Goal: Task Accomplishment & Management: Manage account settings

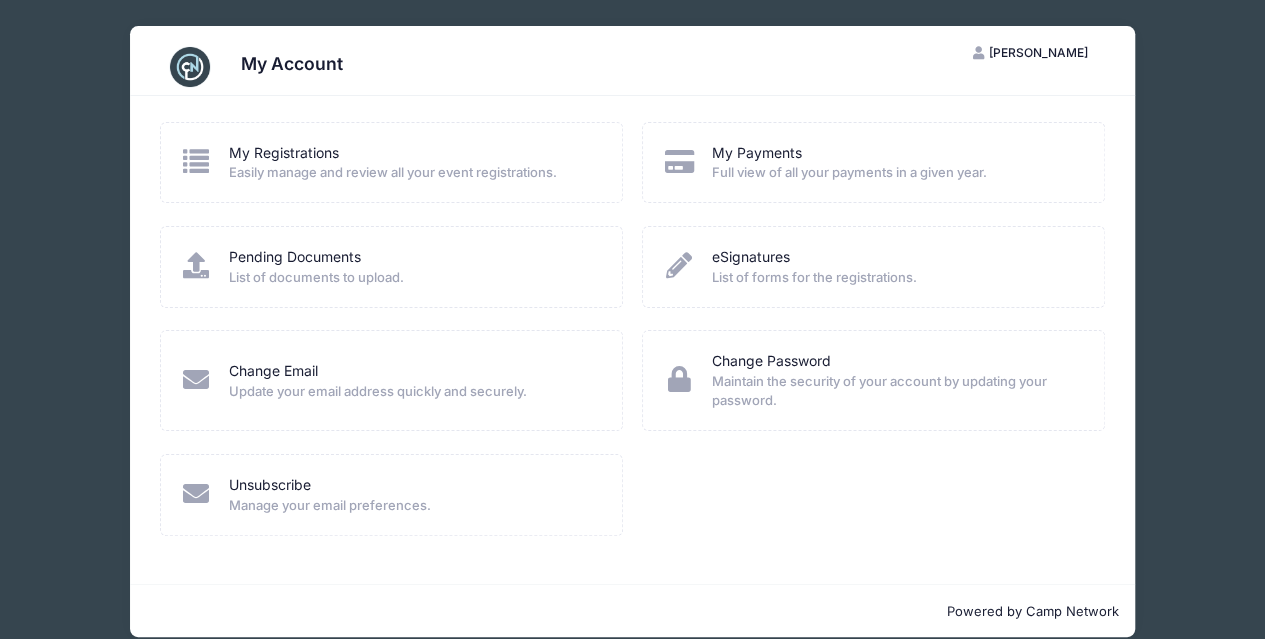
click at [1010, 54] on span "[PERSON_NAME]" at bounding box center [1038, 52] width 99 height 15
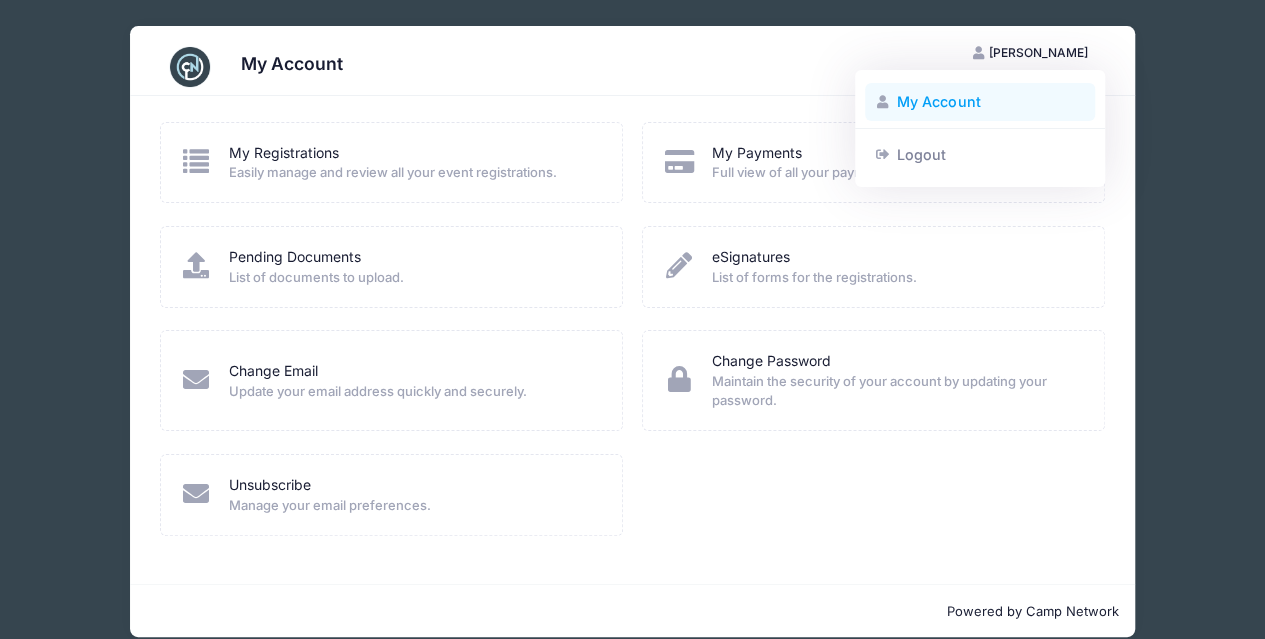
click at [928, 116] on link "My Account" at bounding box center [980, 102] width 231 height 38
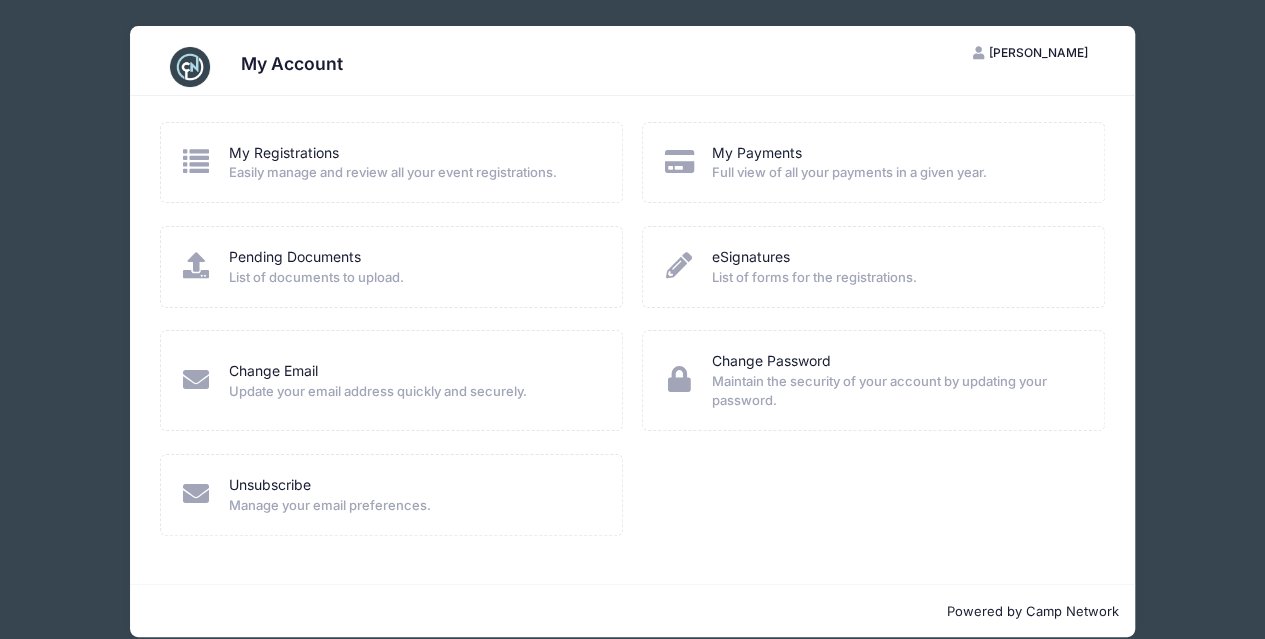
click at [279, 139] on div "My Registrations Easily manage and review all your event registrations." at bounding box center [391, 162] width 463 height 81
click at [280, 161] on link "My Registrations" at bounding box center [284, 153] width 110 height 21
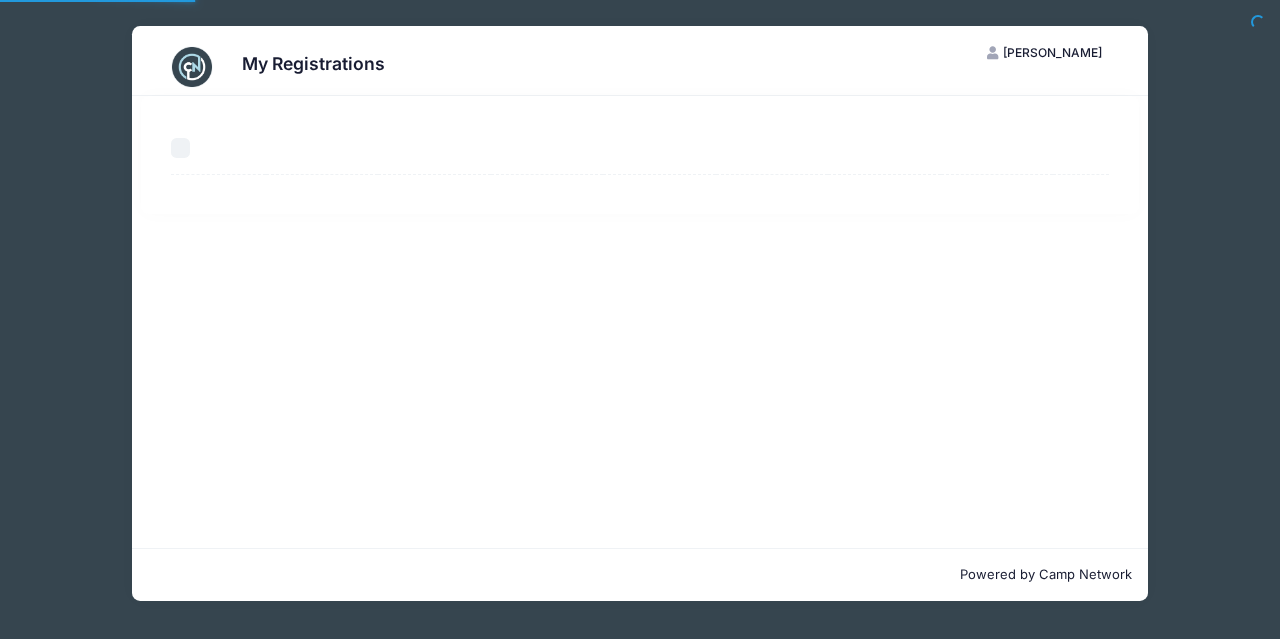
select select "50"
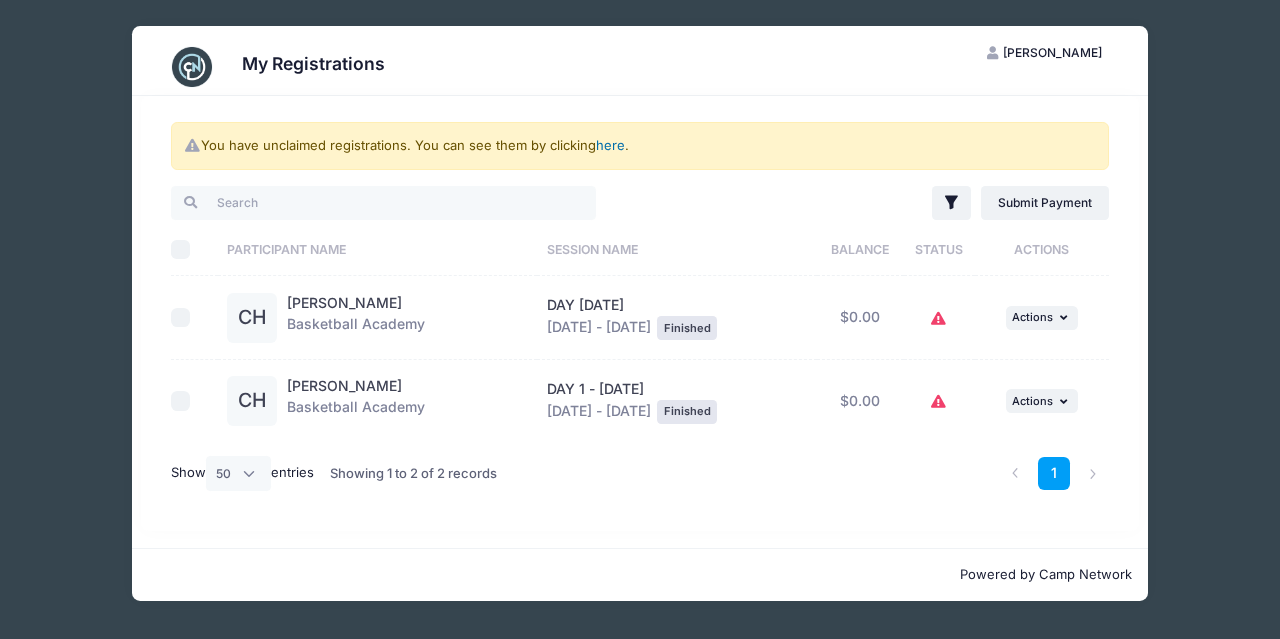
click at [617, 146] on link "here" at bounding box center [610, 145] width 29 height 16
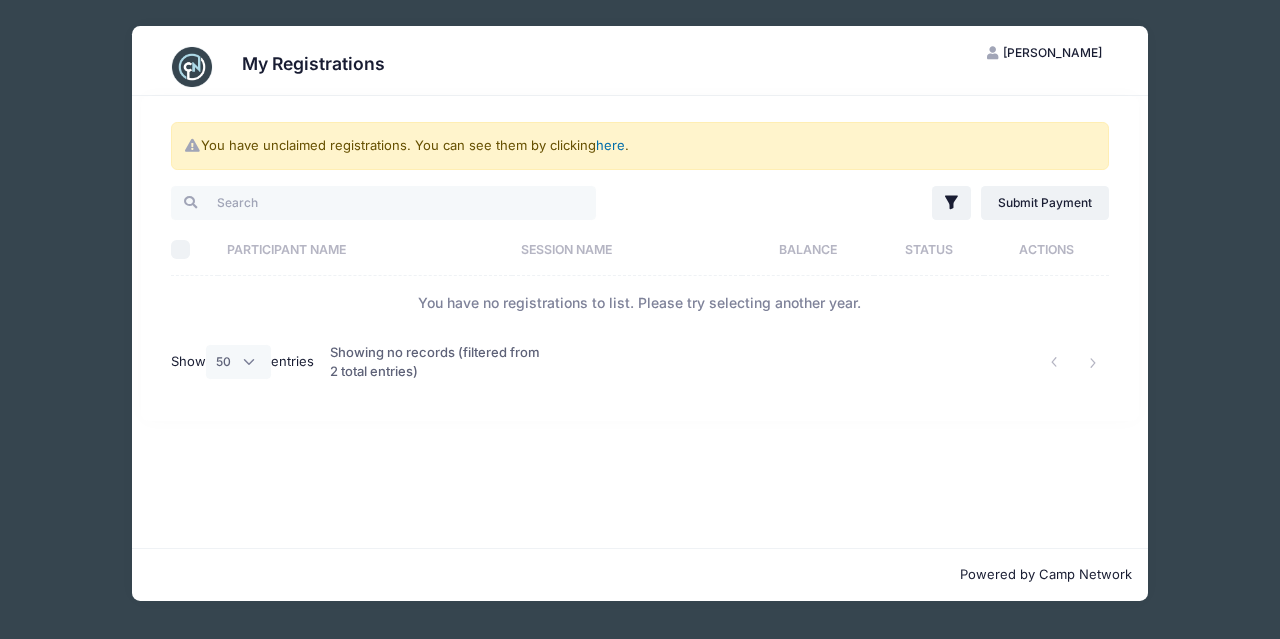
click at [617, 146] on link "here" at bounding box center [610, 145] width 29 height 16
click at [939, 198] on button "Filter" at bounding box center [951, 203] width 39 height 34
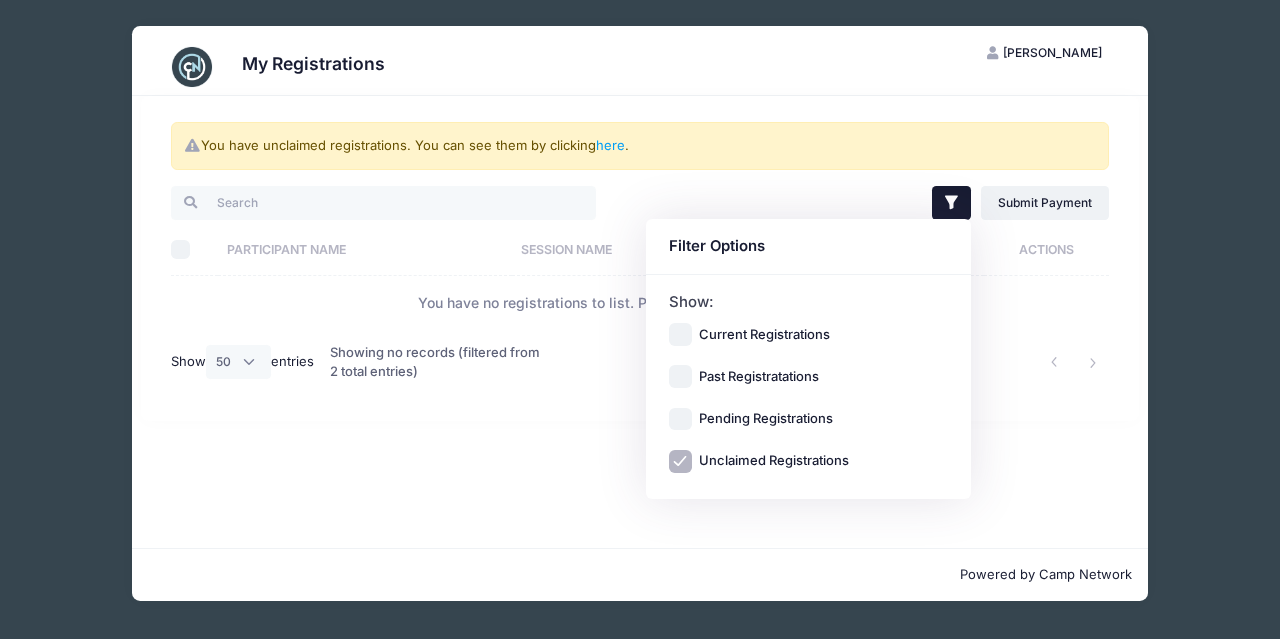
click at [754, 327] on label "Current Registrations" at bounding box center [764, 335] width 131 height 20
click at [692, 327] on input "Current Registrations" at bounding box center [680, 334] width 23 height 23
checkbox input "true"
click at [1062, 414] on div "You have unclaimed registrations. You can see them by clicking here . Filter Fi…" at bounding box center [639, 258] width 997 height 325
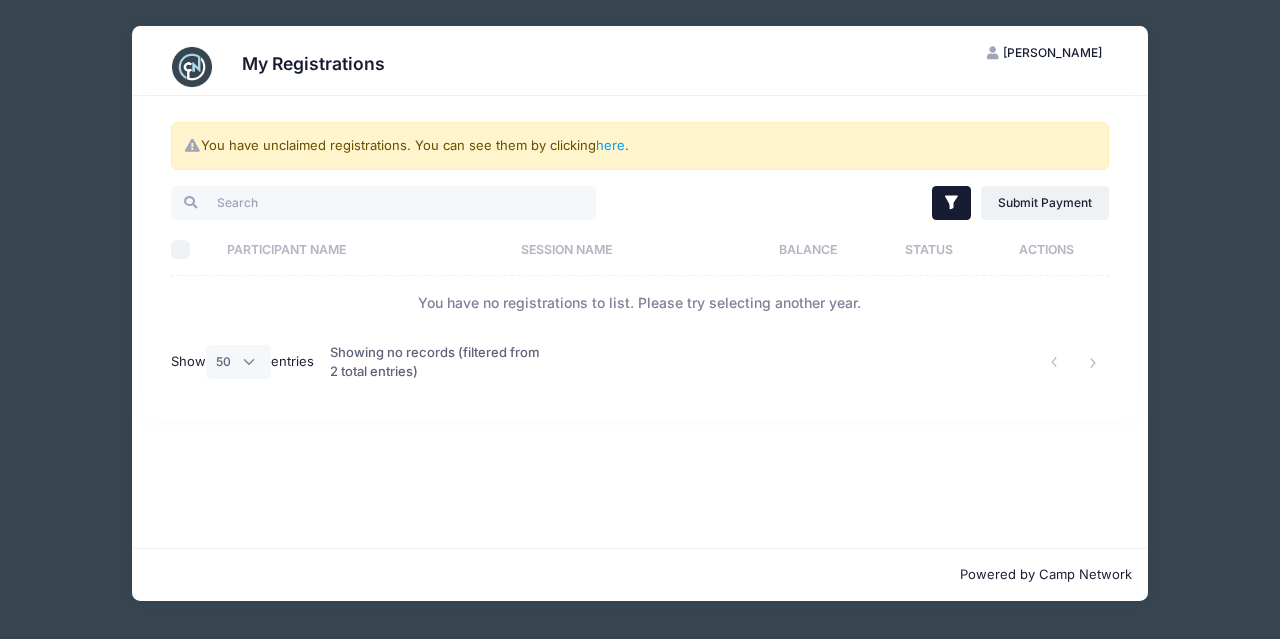
click at [954, 194] on icon "button" at bounding box center [952, 203] width 20 height 20
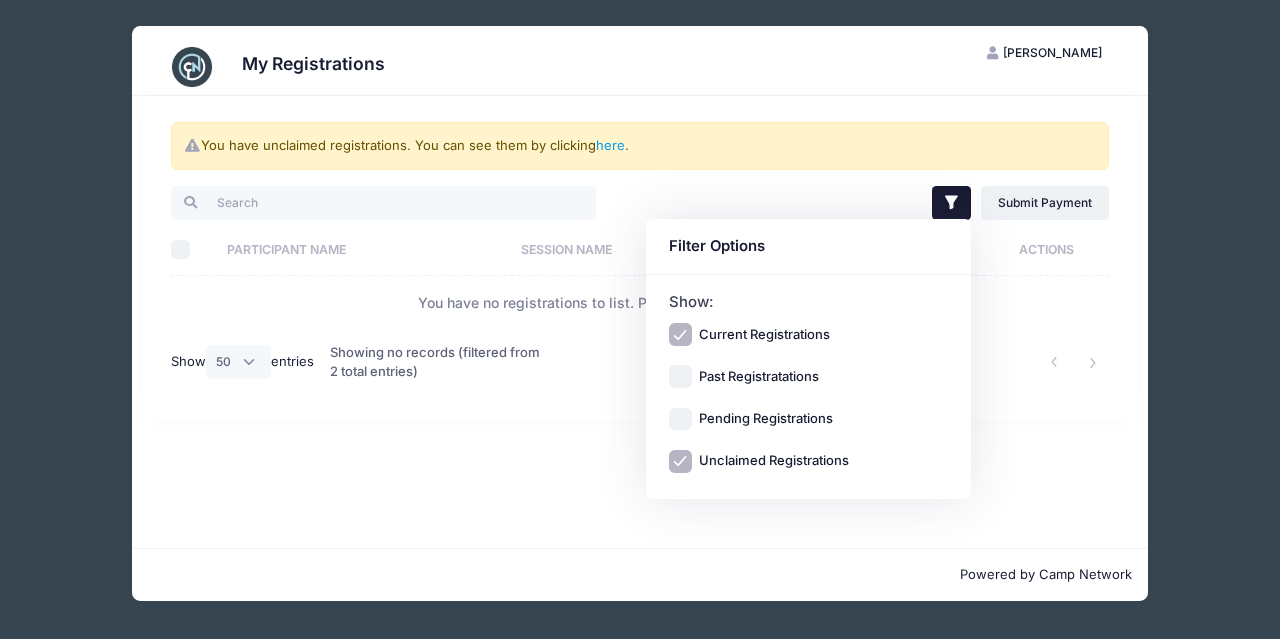
click at [822, 373] on div "Past Registratations" at bounding box center [809, 377] width 280 height 23
click at [810, 375] on label "Past Registratations" at bounding box center [759, 377] width 120 height 20
click at [692, 375] on input "Past Registratations" at bounding box center [680, 377] width 23 height 23
checkbox input "true"
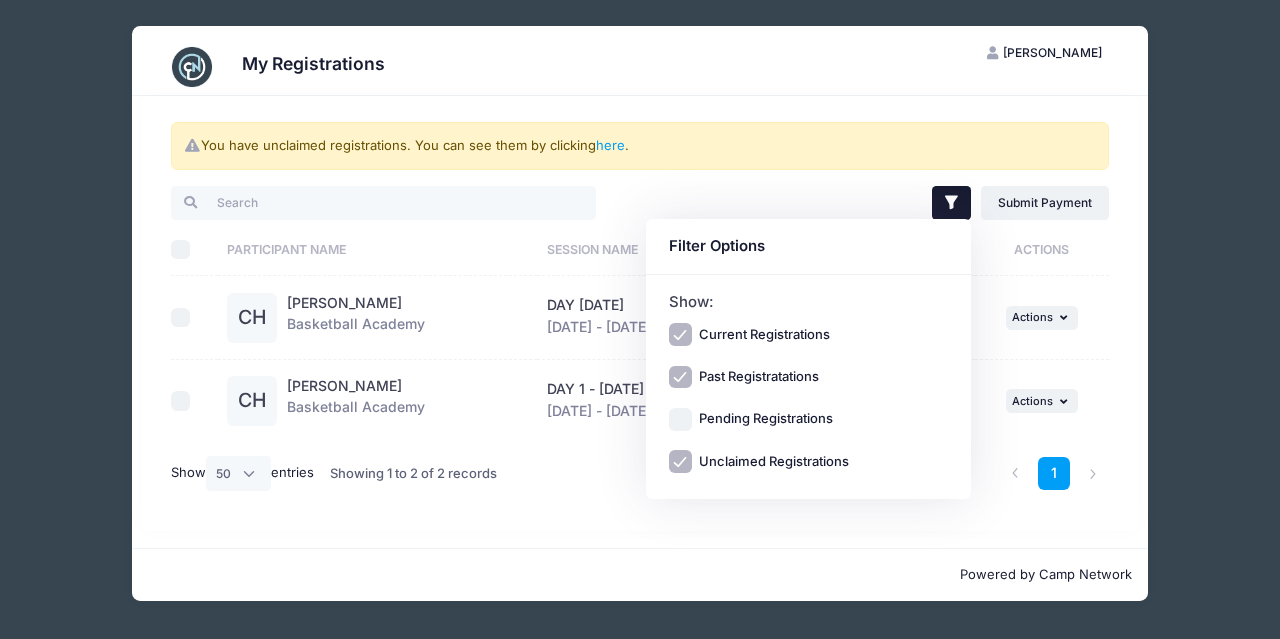
drag, startPoint x: 512, startPoint y: 497, endPoint x: 537, endPoint y: 491, distance: 25.7
click at [512, 497] on div "Showing 1 to 2 of 2 records" at bounding box center [441, 473] width 240 height 63
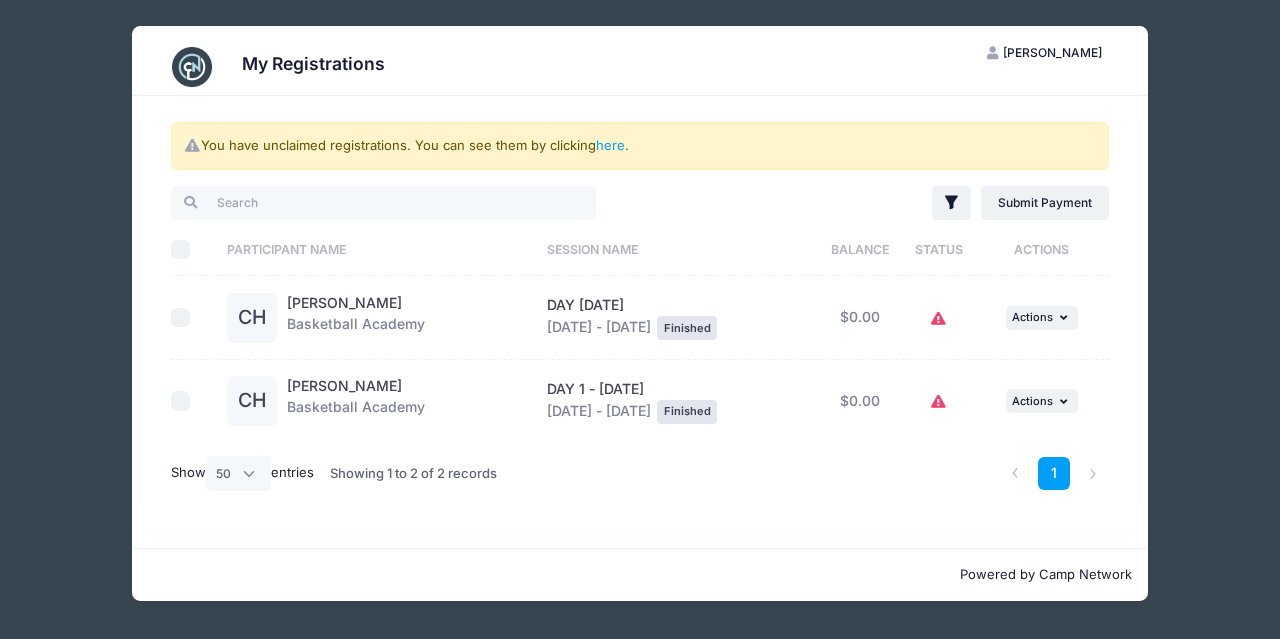
click at [947, 402] on icon at bounding box center [939, 402] width 16 height 0
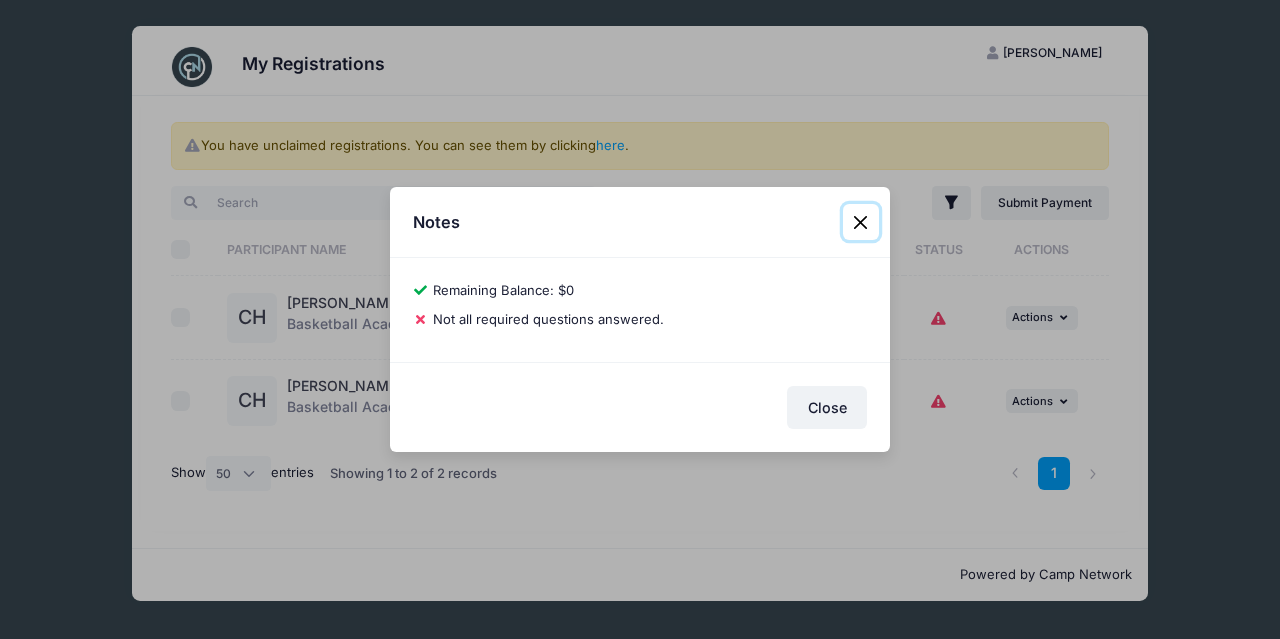
click at [862, 219] on button "Close" at bounding box center [861, 222] width 36 height 36
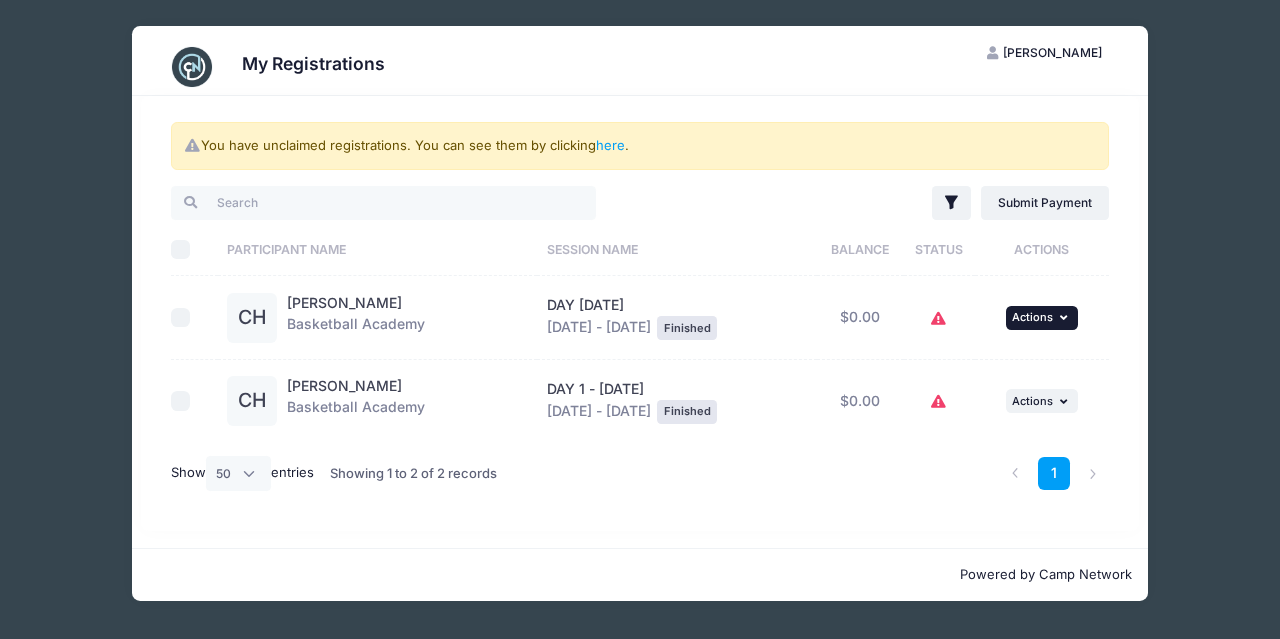
click at [1038, 309] on button "... Actions" at bounding box center [1042, 318] width 72 height 24
click at [764, 224] on th "Session Name" at bounding box center [676, 249] width 279 height 53
